Goal: Find specific page/section: Find specific page/section

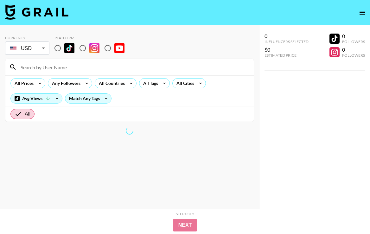
click at [60, 48] on input "radio" at bounding box center [57, 48] width 13 height 13
radio input "true"
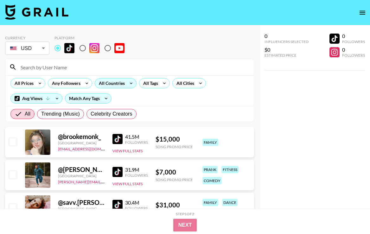
click at [124, 80] on div "All Countries" at bounding box center [110, 84] width 31 height 10
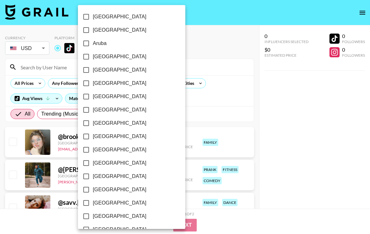
click at [180, 107] on div at bounding box center [185, 117] width 370 height 234
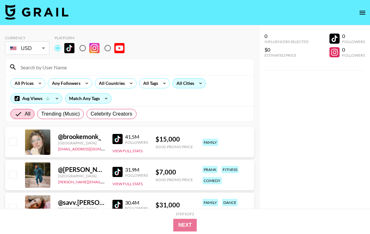
click at [184, 81] on div "All Cities" at bounding box center [184, 84] width 23 height 10
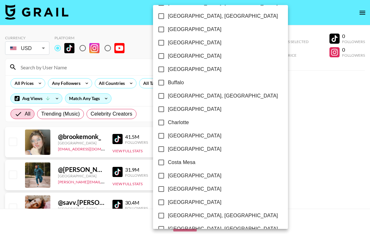
scroll to position [161, 0]
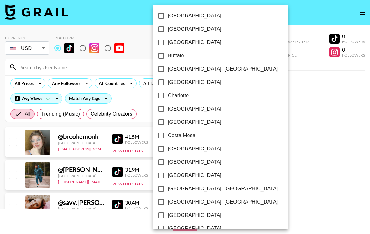
click at [161, 149] on input "[GEOGRAPHIC_DATA]" at bounding box center [161, 148] width 13 height 13
checkbox input "true"
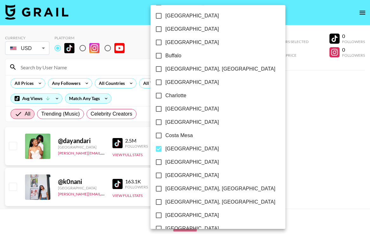
click at [234, 52] on div at bounding box center [185, 117] width 370 height 234
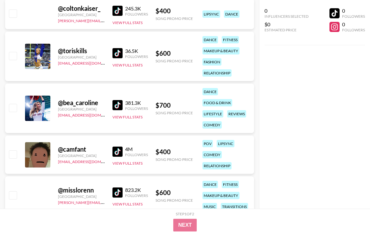
scroll to position [2545, 0]
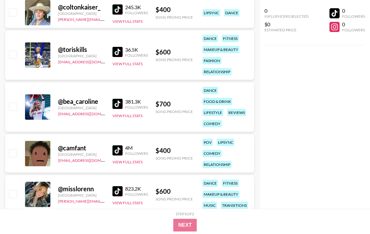
click at [68, 51] on div "@ toriskills" at bounding box center [81, 50] width 47 height 8
click at [117, 54] on img at bounding box center [118, 52] width 10 height 10
